Goal: Task Accomplishment & Management: Use online tool/utility

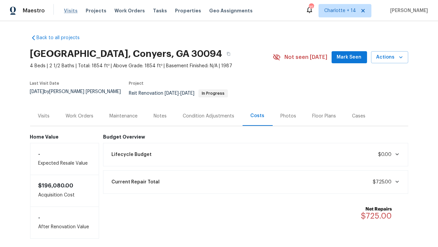
click at [67, 8] on span "Visits" at bounding box center [71, 10] width 14 height 7
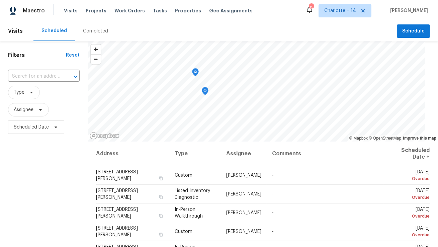
click at [97, 30] on div "Completed" at bounding box center [95, 31] width 25 height 7
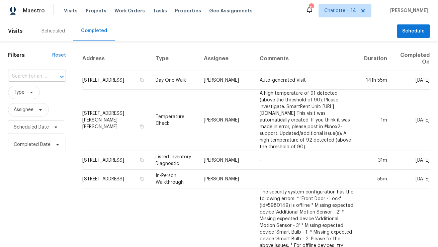
click at [35, 78] on input "text" at bounding box center [27, 76] width 39 height 10
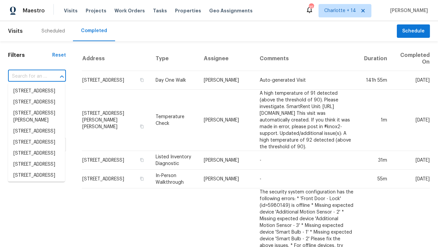
paste input "[STREET_ADDRESS]"
type input "[STREET_ADDRESS]"
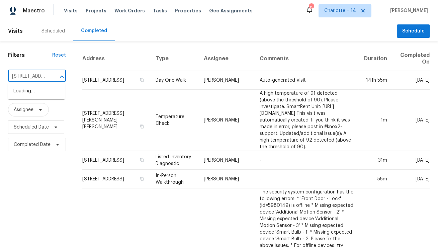
scroll to position [0, 76]
click at [35, 94] on li "[STREET_ADDRESS]" at bounding box center [36, 91] width 57 height 11
